Goal: Information Seeking & Learning: Learn about a topic

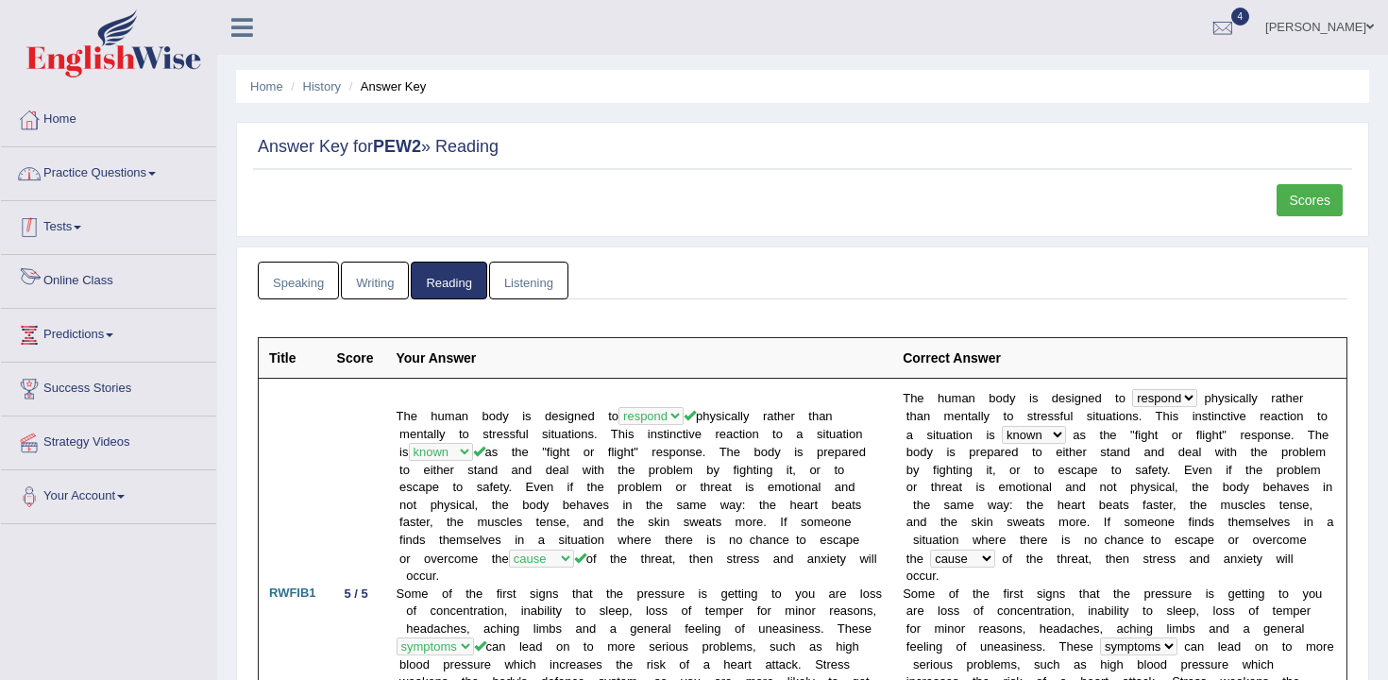
click at [151, 161] on link "Practice Questions" at bounding box center [108, 170] width 215 height 47
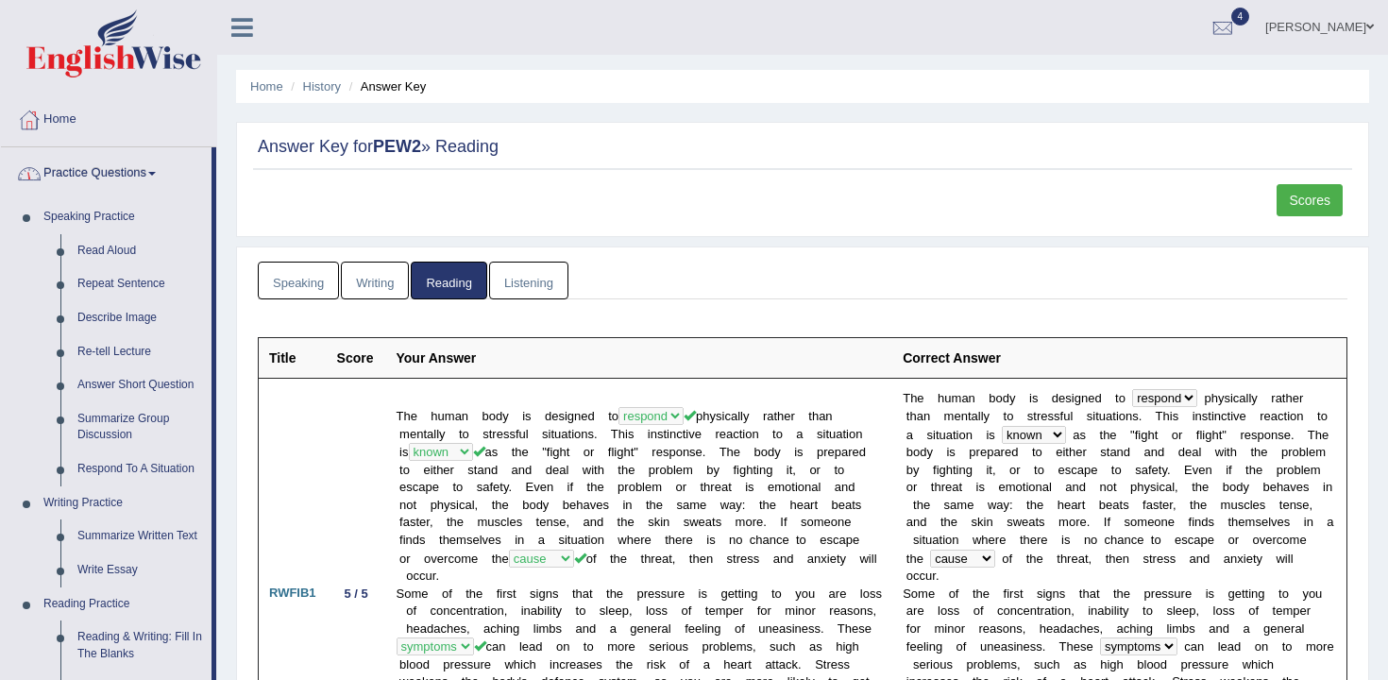
click at [156, 181] on link "Practice Questions" at bounding box center [106, 170] width 211 height 47
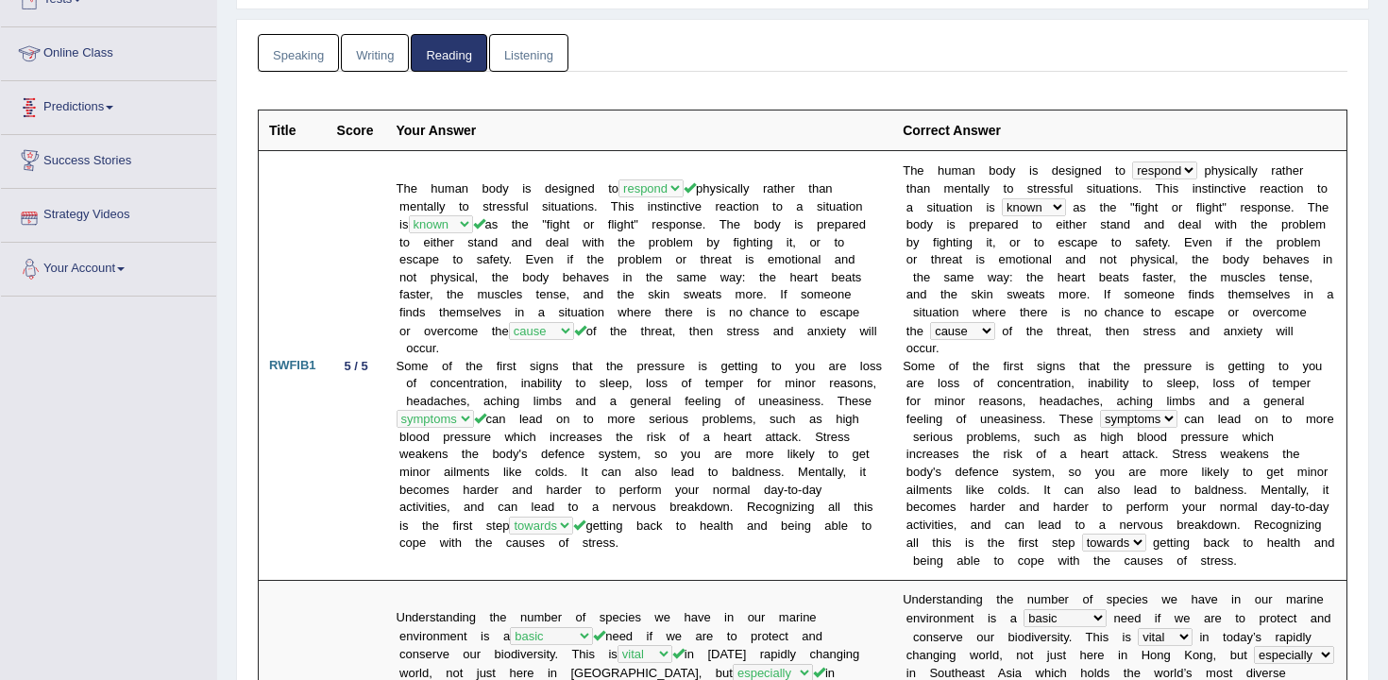
scroll to position [161, 0]
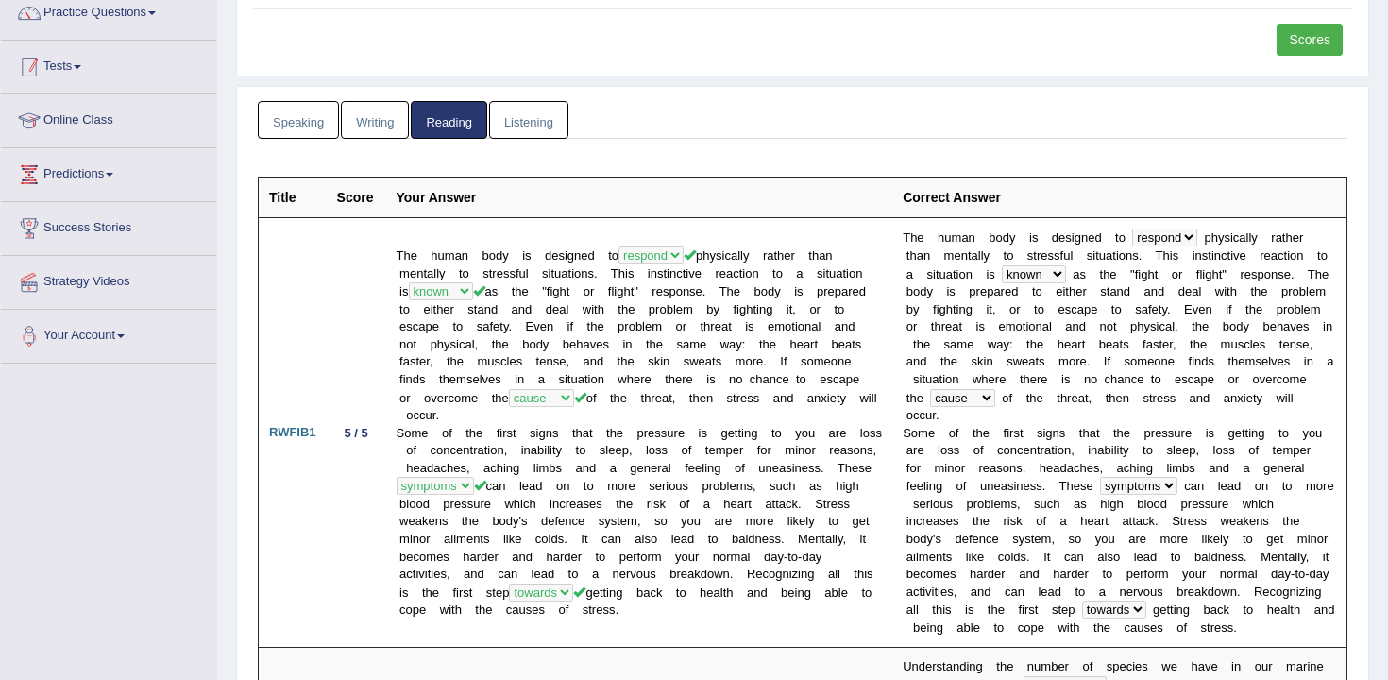
click at [80, 47] on link "Tests" at bounding box center [108, 64] width 215 height 47
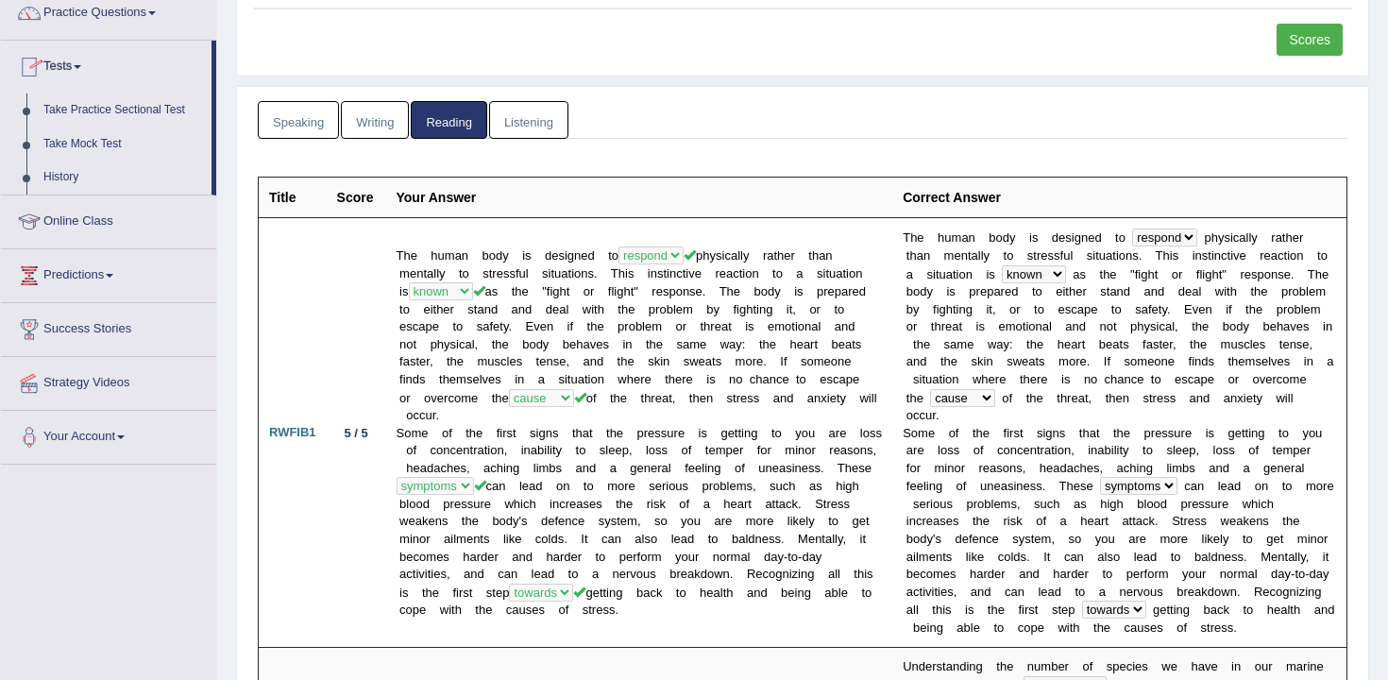
click at [111, 107] on link "Take Practice Sectional Test" at bounding box center [123, 110] width 177 height 34
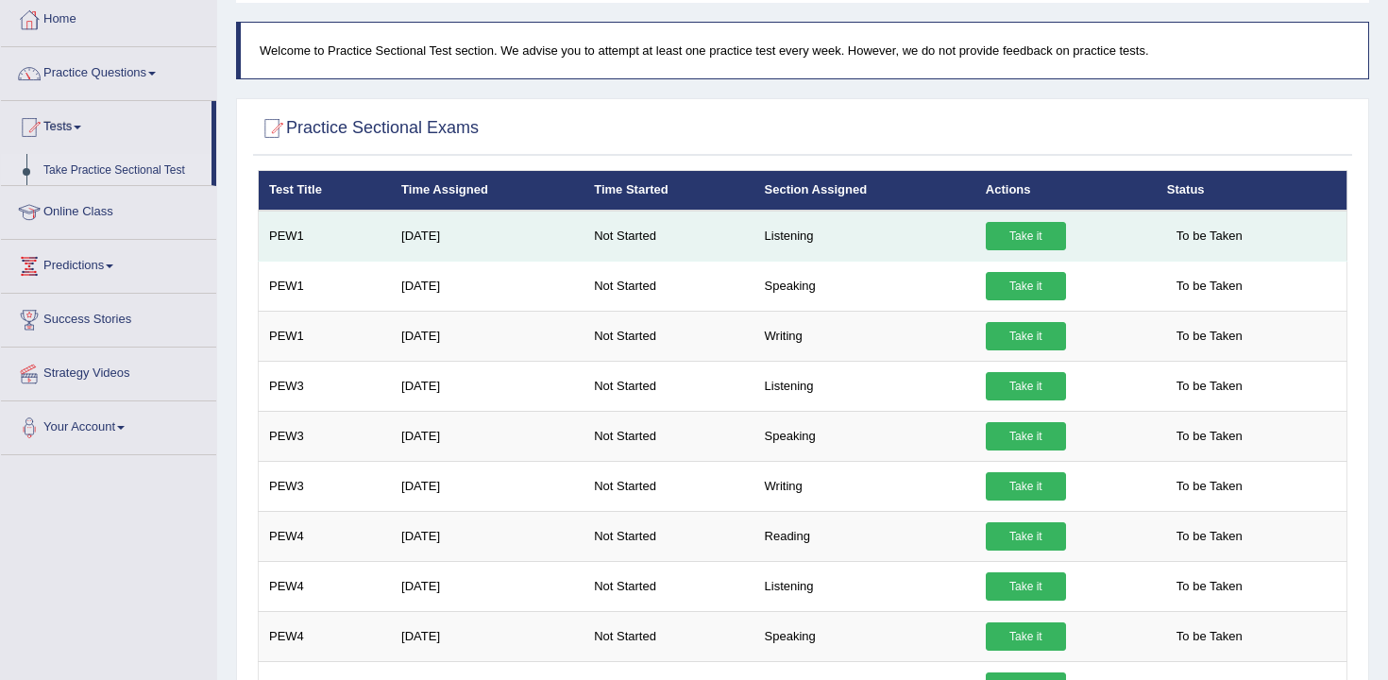
scroll to position [101, 0]
